Goal: Entertainment & Leisure: Consume media (video, audio)

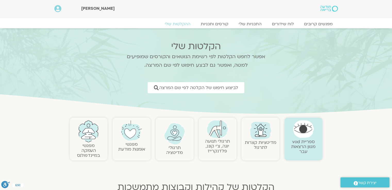
click at [225, 134] on img at bounding box center [217, 129] width 21 height 18
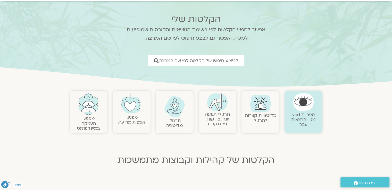
scroll to position [51, 0]
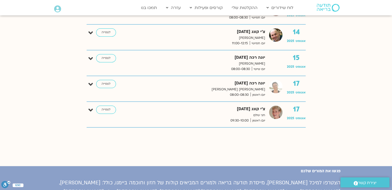
scroll to position [438, 0]
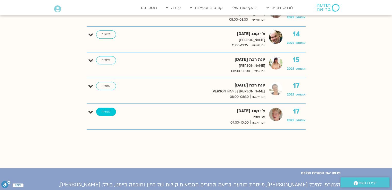
click at [106, 109] on link "לצפייה" at bounding box center [106, 112] width 20 height 8
